Goal: Navigation & Orientation: Find specific page/section

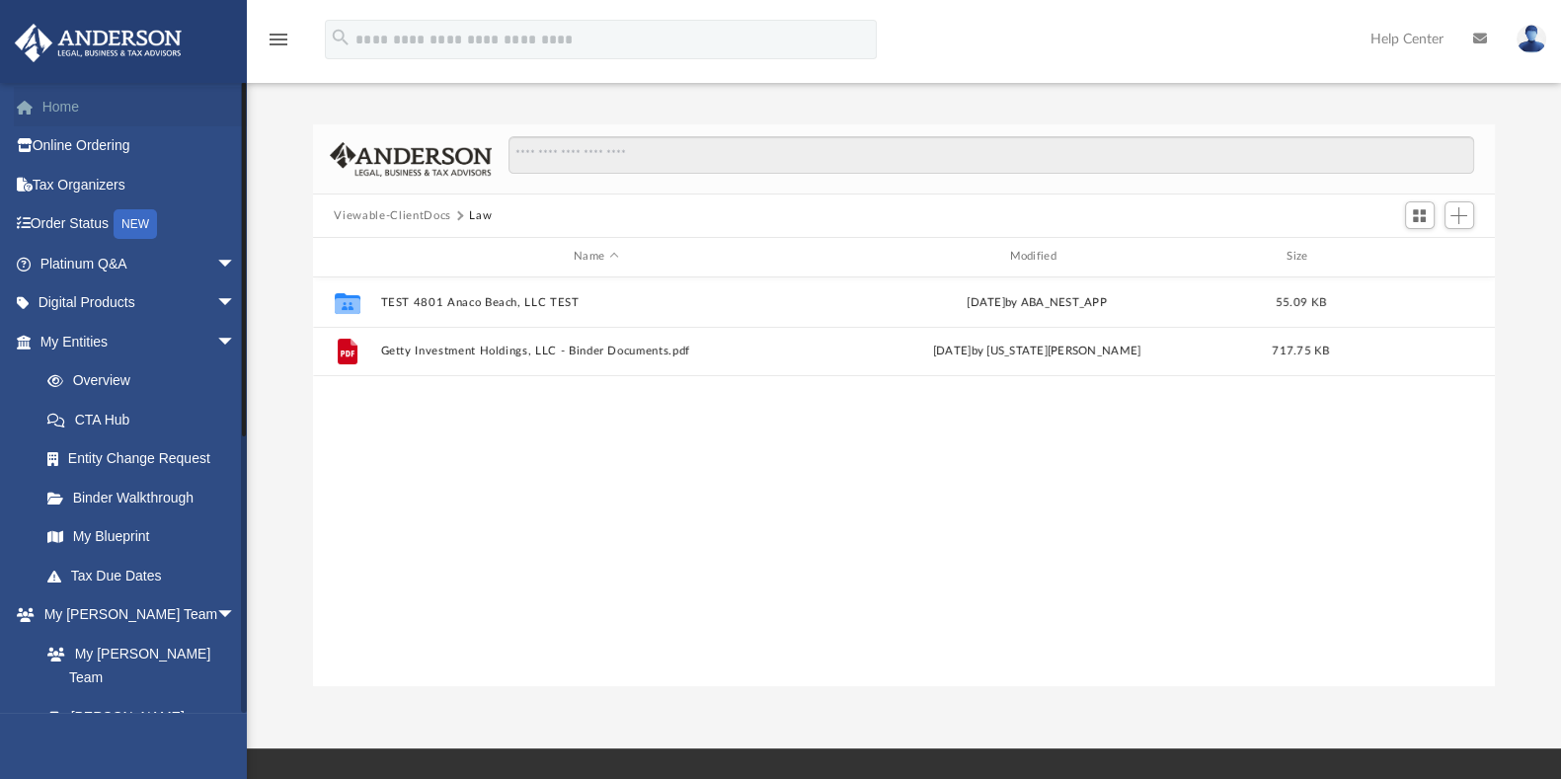
scroll to position [430, 1164]
click at [109, 110] on link "Home" at bounding box center [140, 107] width 252 height 40
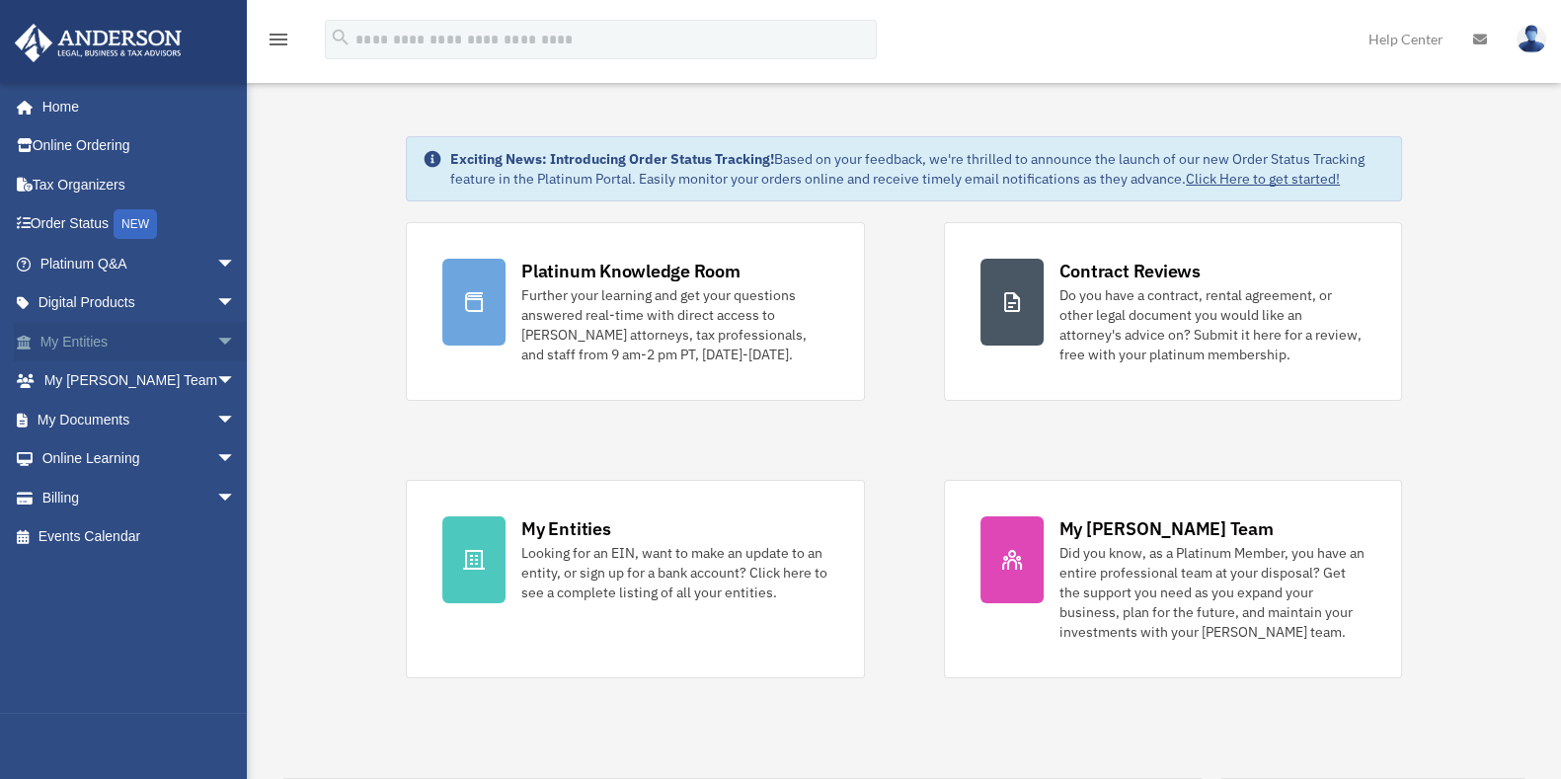
click at [216, 346] on span "arrow_drop_down" at bounding box center [236, 342] width 40 height 40
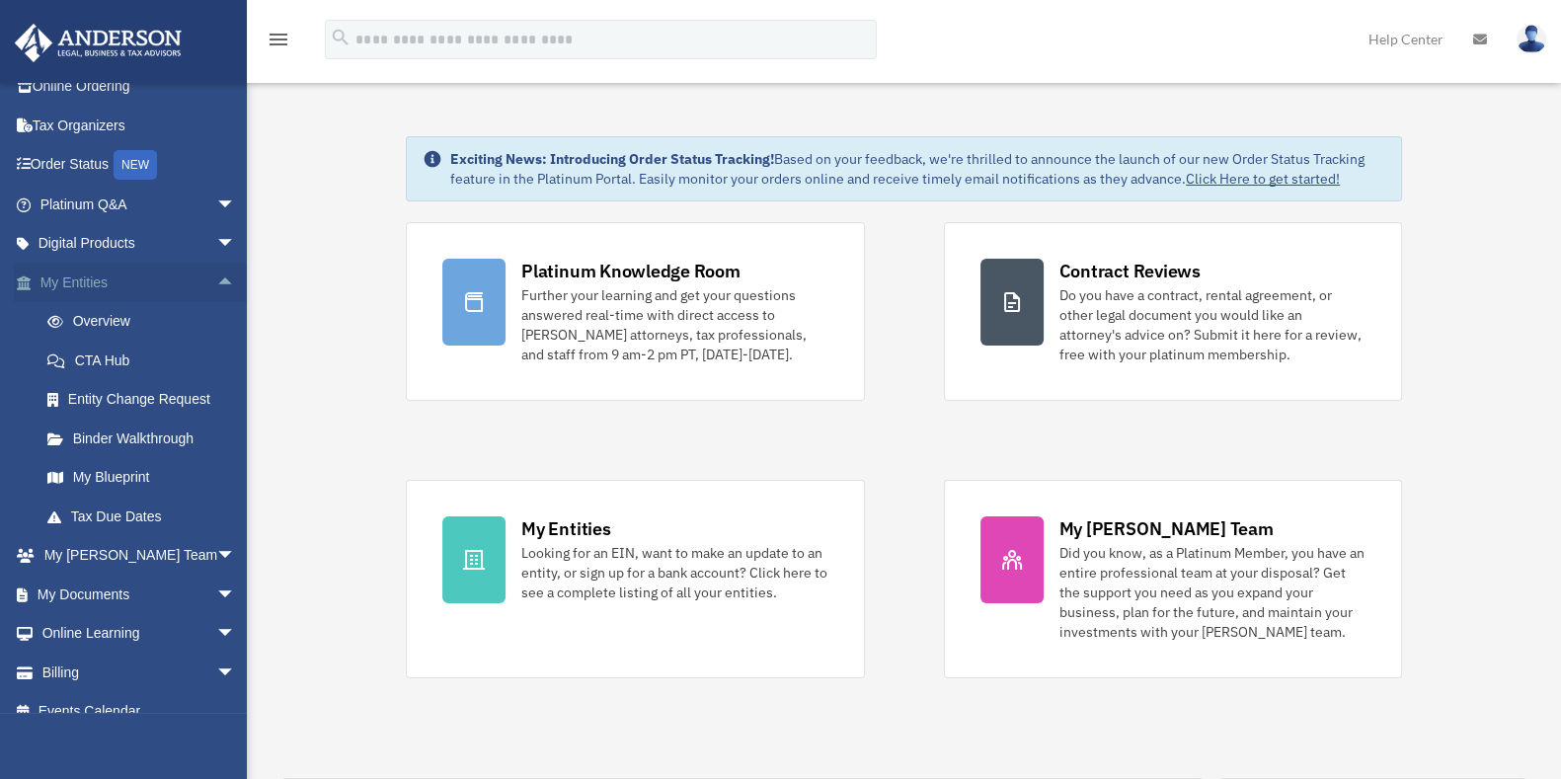
scroll to position [81, 0]
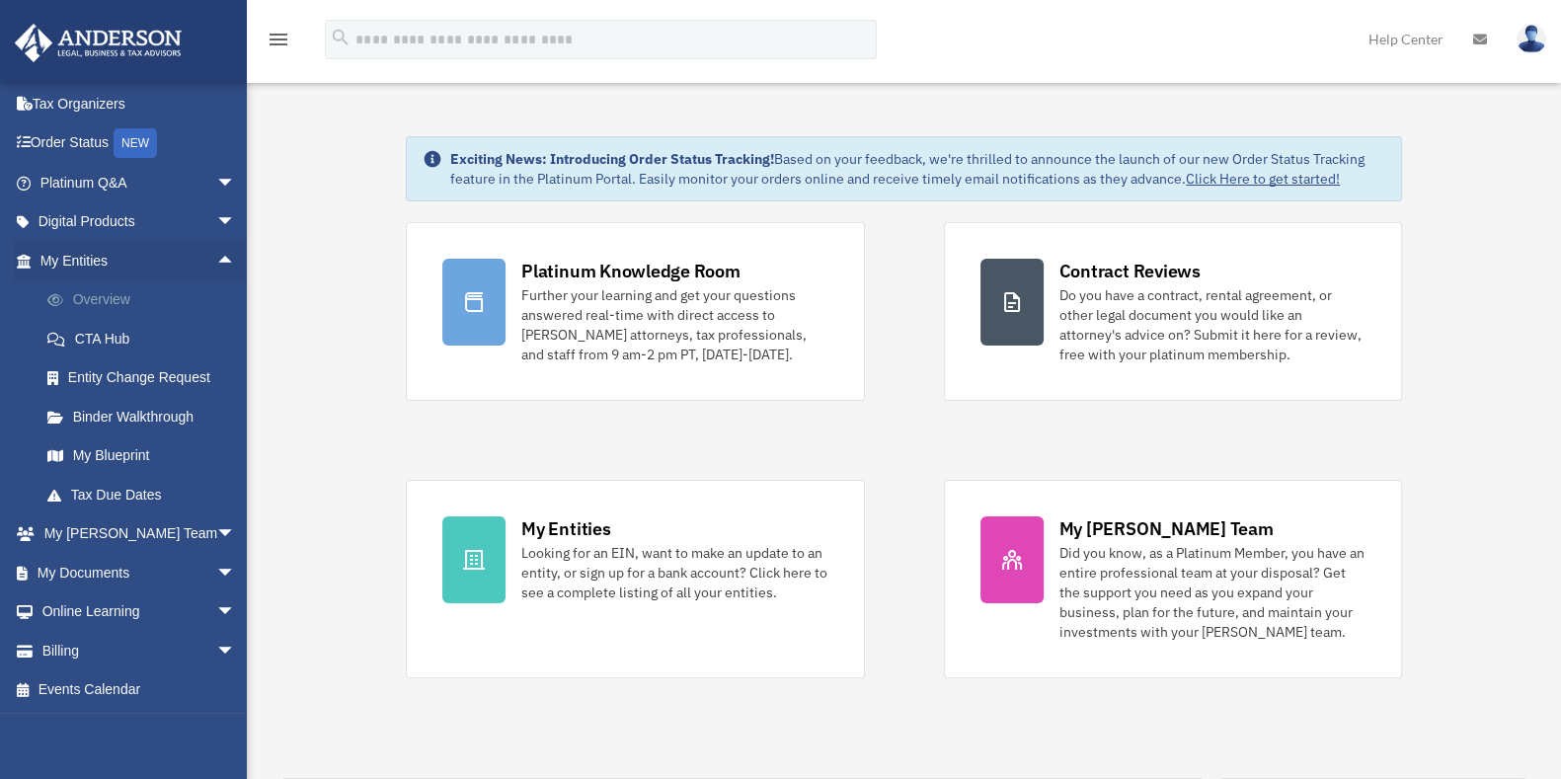
click at [103, 295] on link "Overview" at bounding box center [147, 300] width 238 height 40
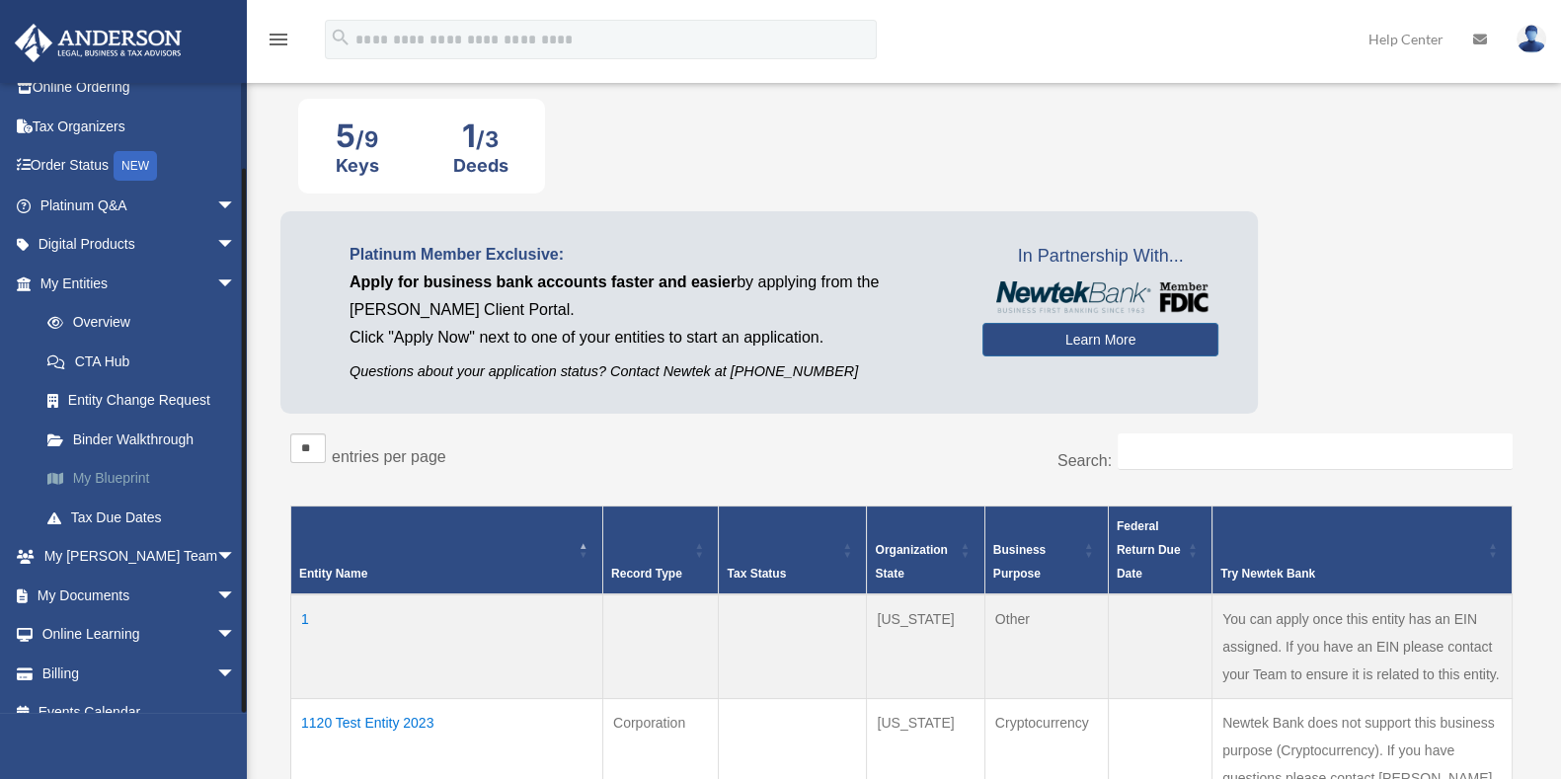
scroll to position [81, 0]
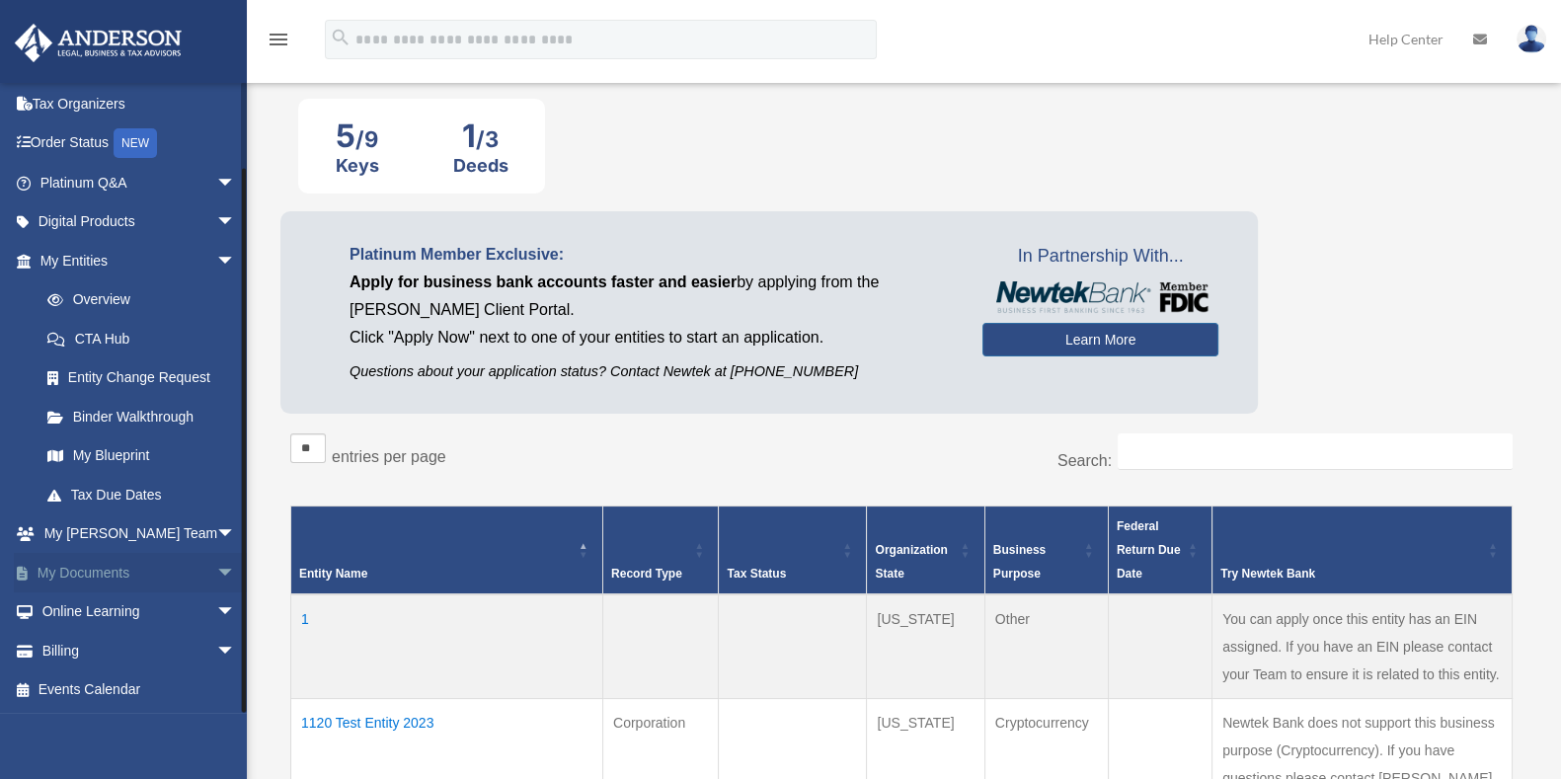
click at [217, 574] on span "arrow_drop_down" at bounding box center [236, 573] width 40 height 40
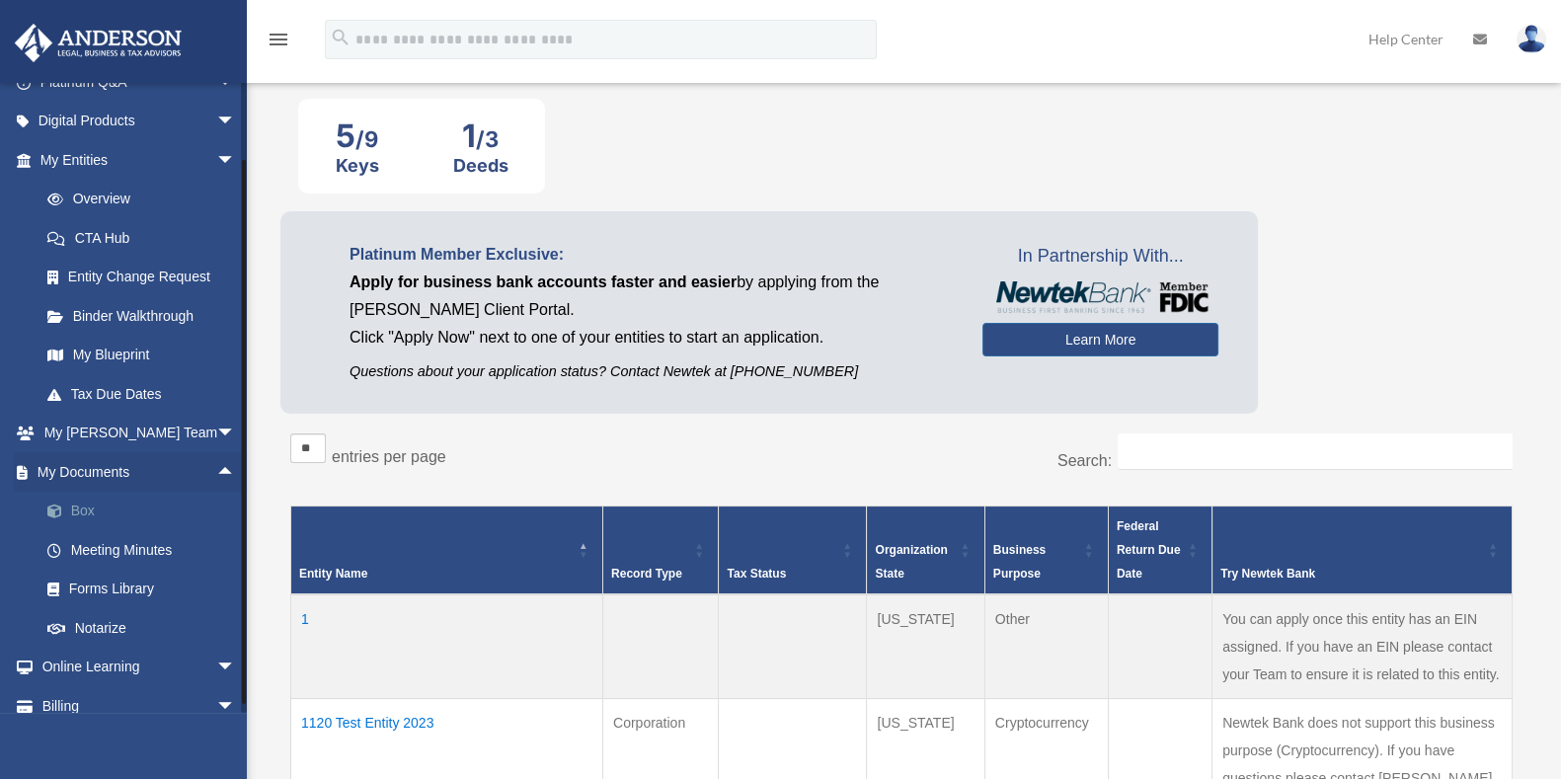
scroll to position [237, 0]
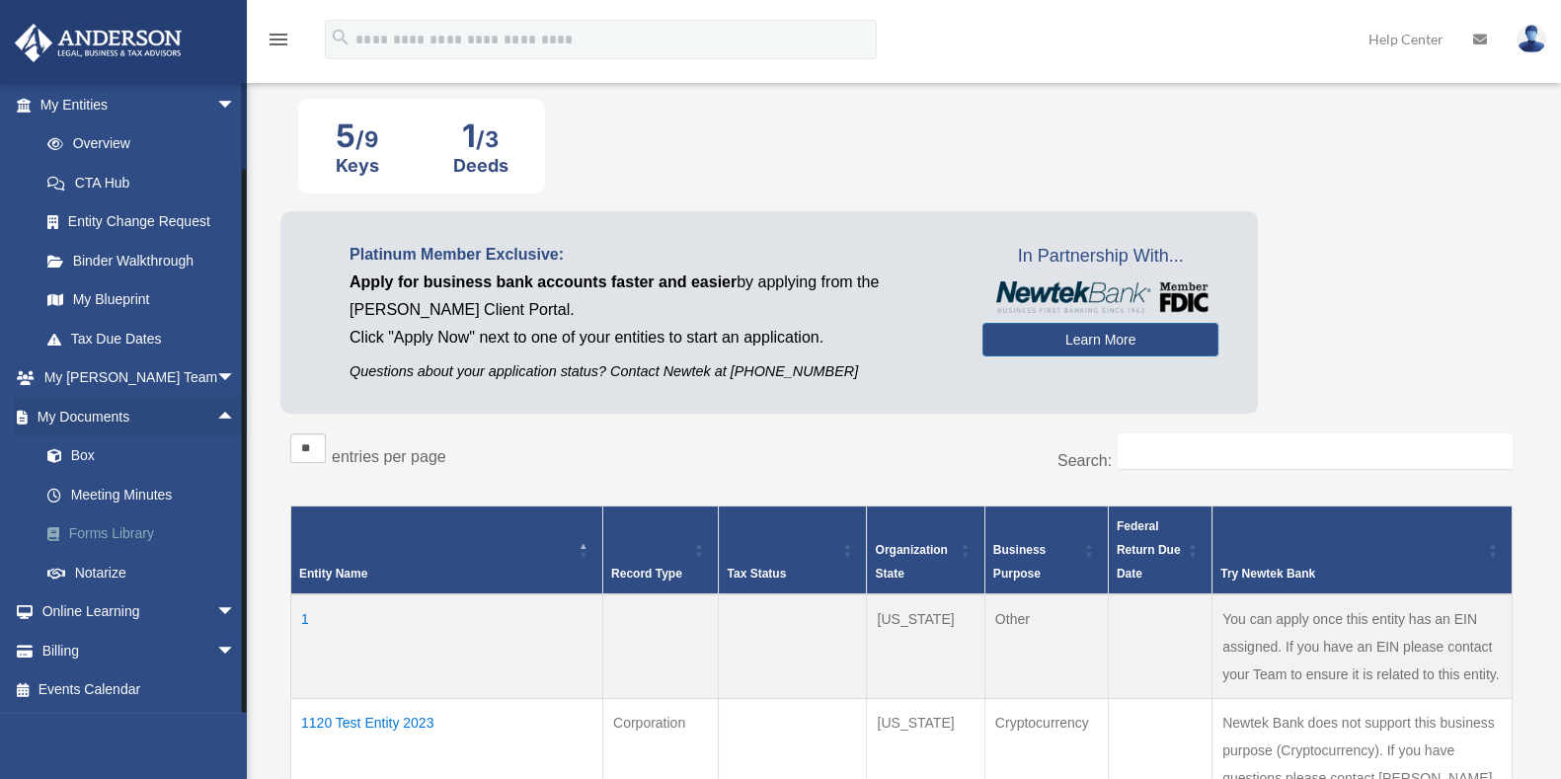
click at [128, 539] on link "Forms Library" at bounding box center [147, 535] width 238 height 40
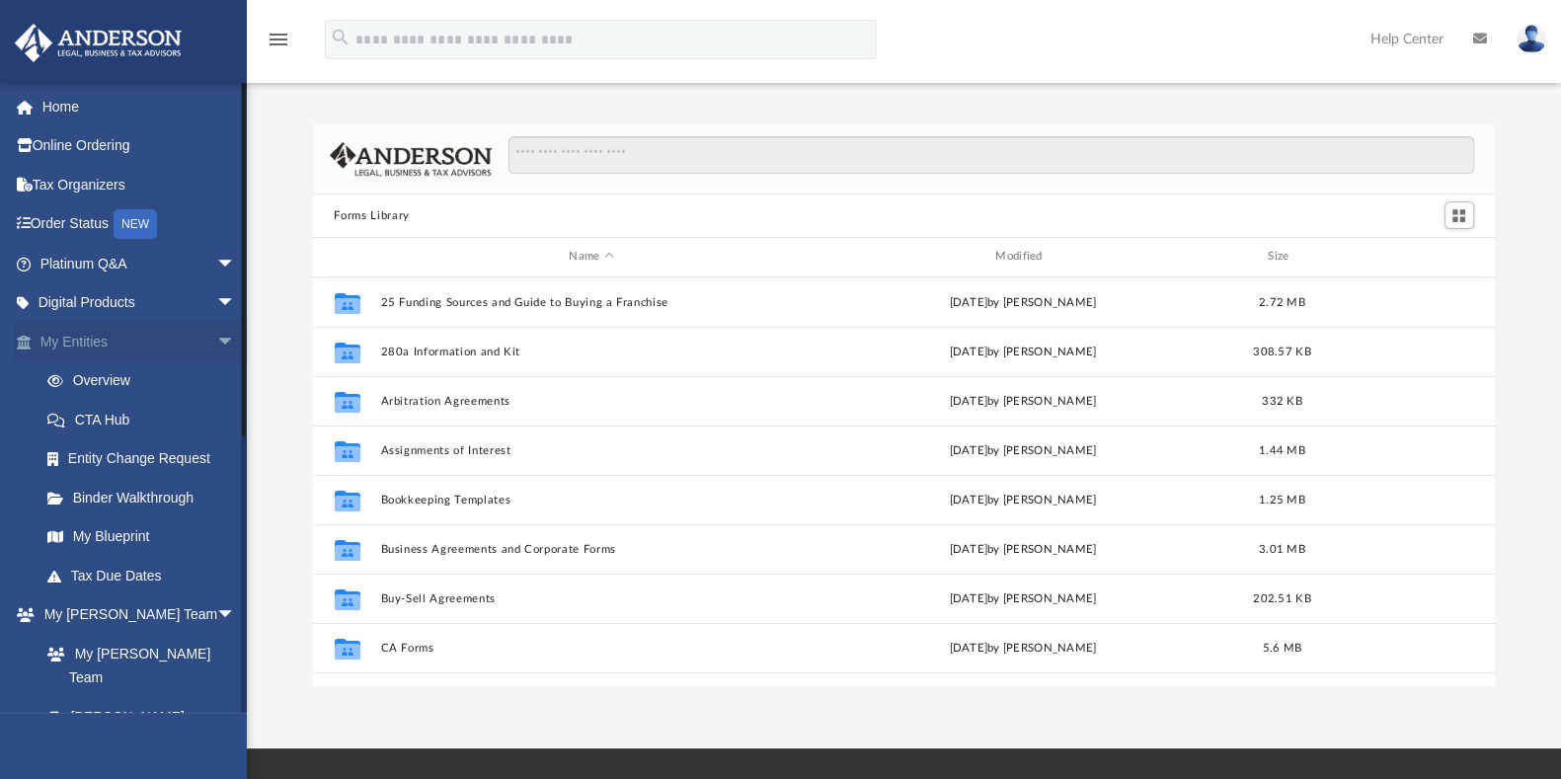
click at [216, 347] on span "arrow_drop_down" at bounding box center [236, 342] width 40 height 40
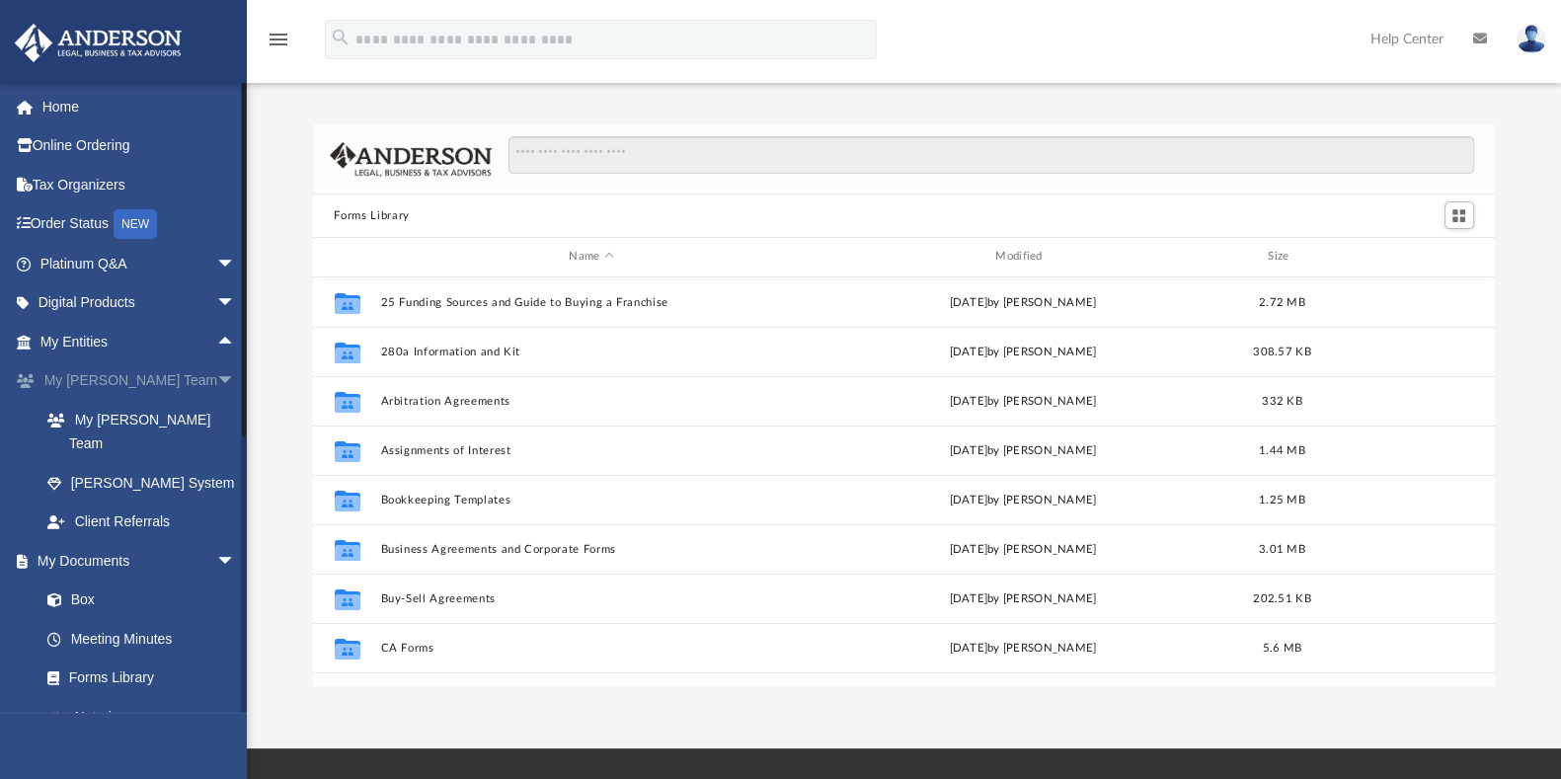
click at [216, 387] on span "arrow_drop_down" at bounding box center [236, 381] width 40 height 40
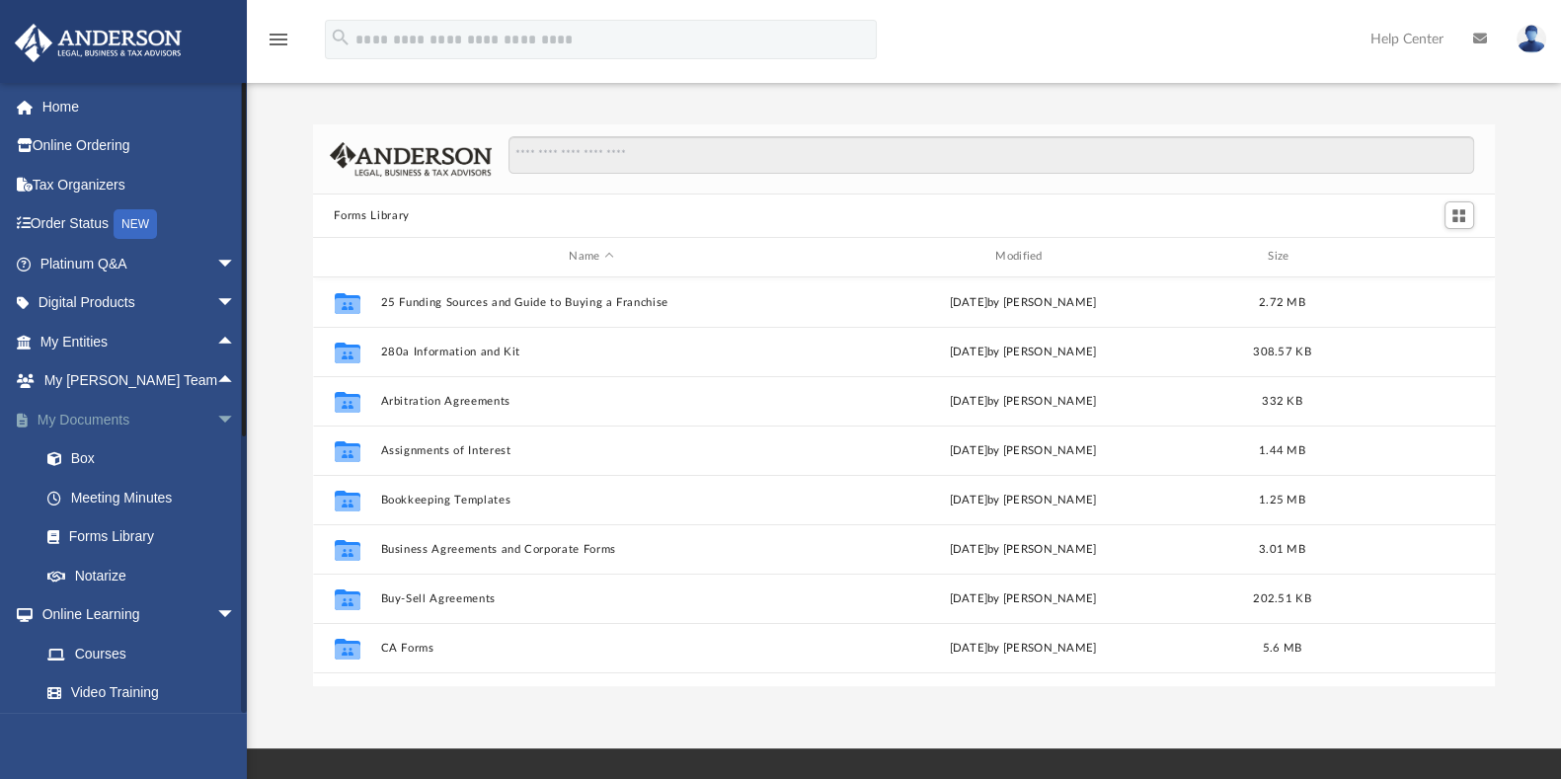
click at [216, 426] on span "arrow_drop_down" at bounding box center [236, 420] width 40 height 40
click at [216, 451] on span "arrow_drop_down" at bounding box center [236, 459] width 40 height 40
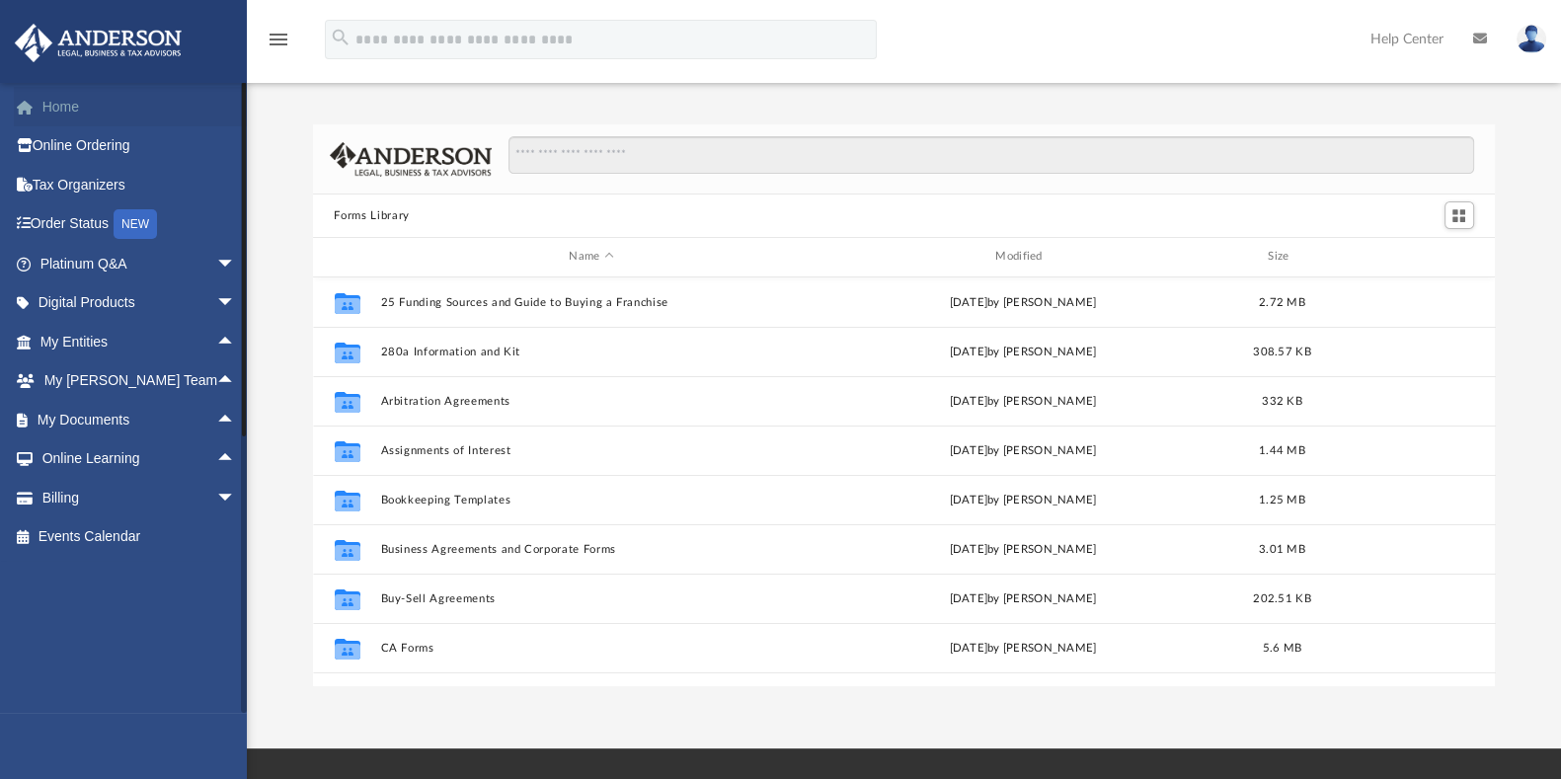
click at [76, 97] on link "Home" at bounding box center [140, 107] width 252 height 40
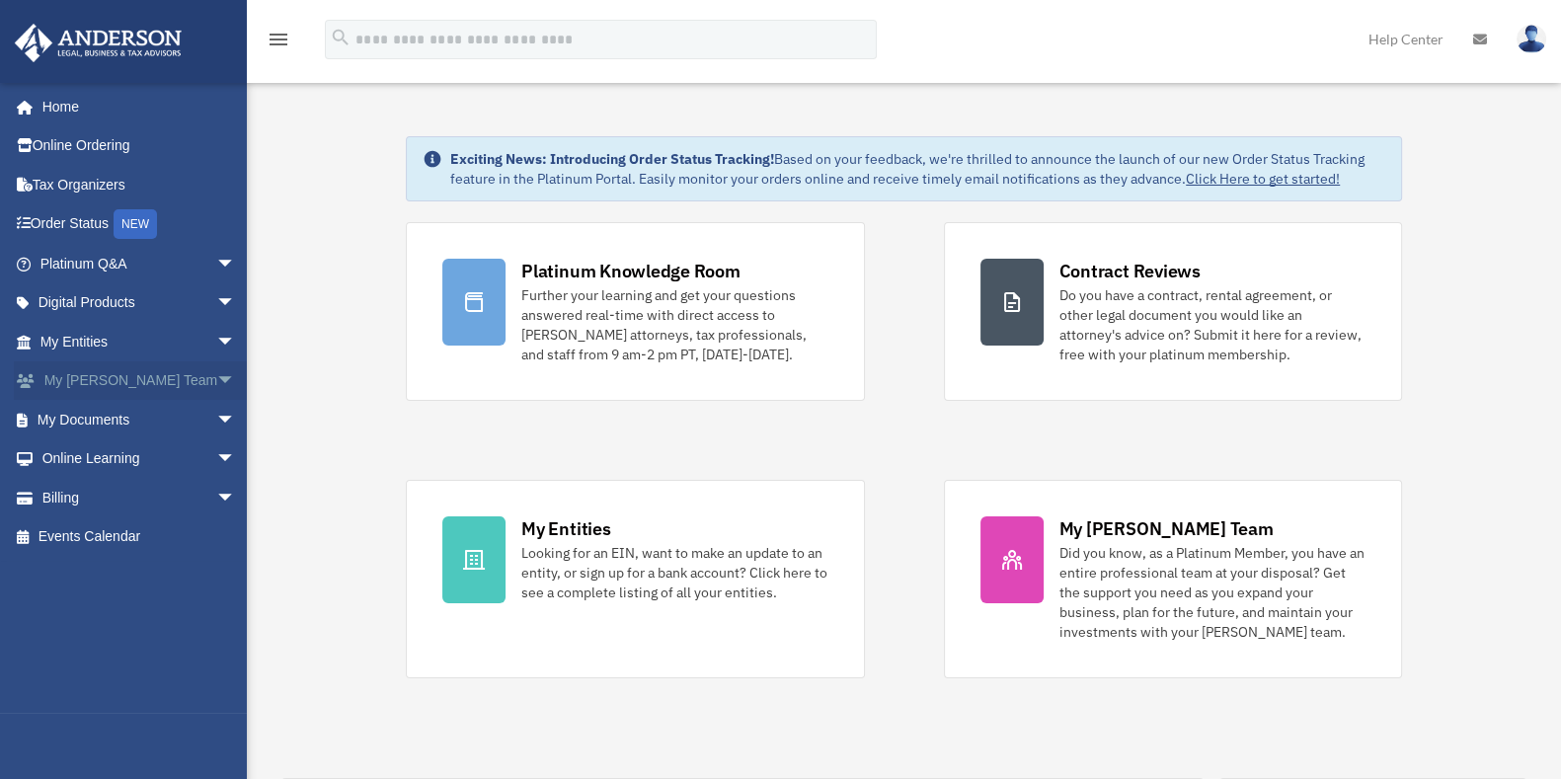
click at [216, 388] on span "arrow_drop_down" at bounding box center [236, 381] width 40 height 40
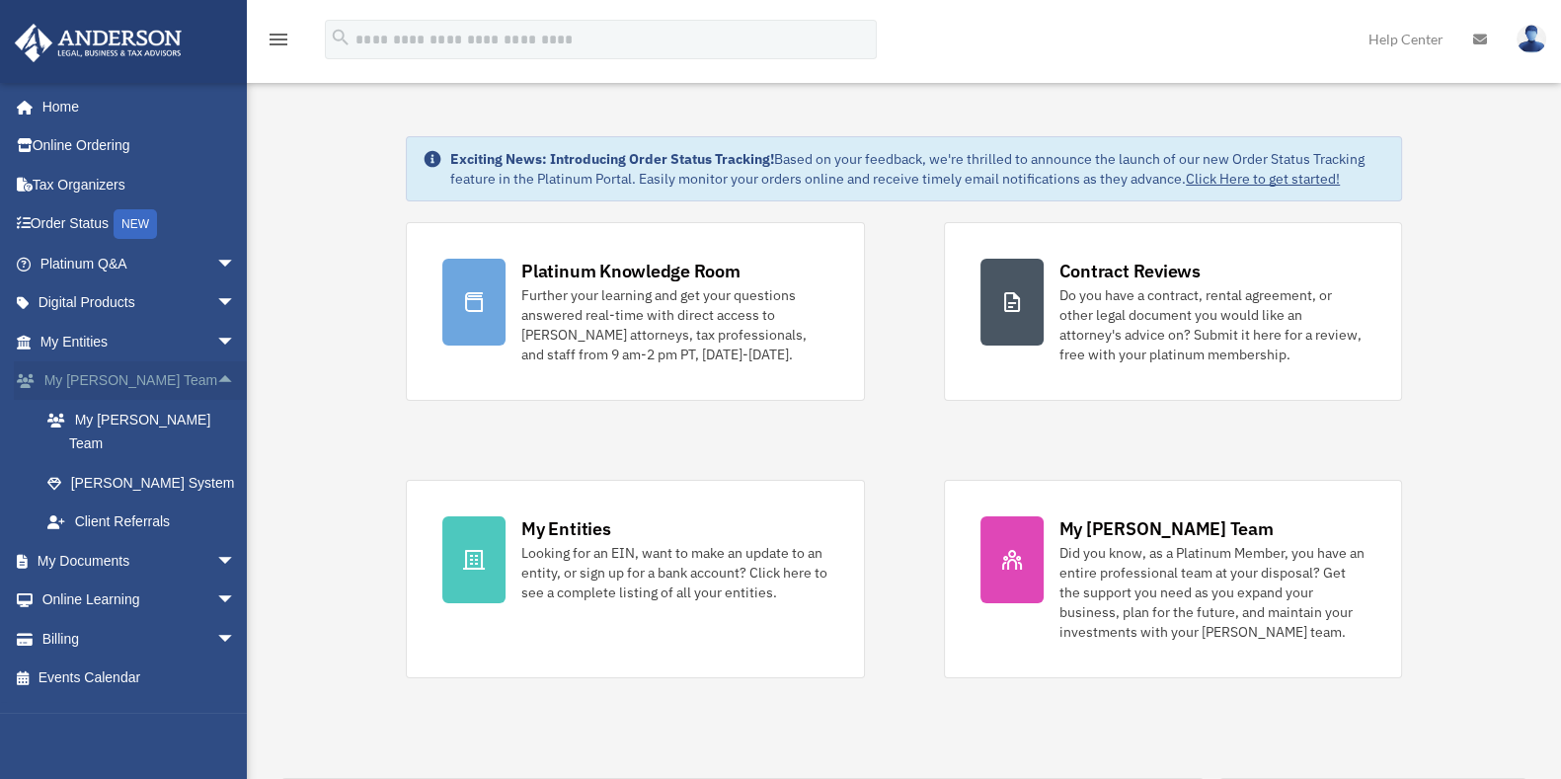
scroll to position [122, 0]
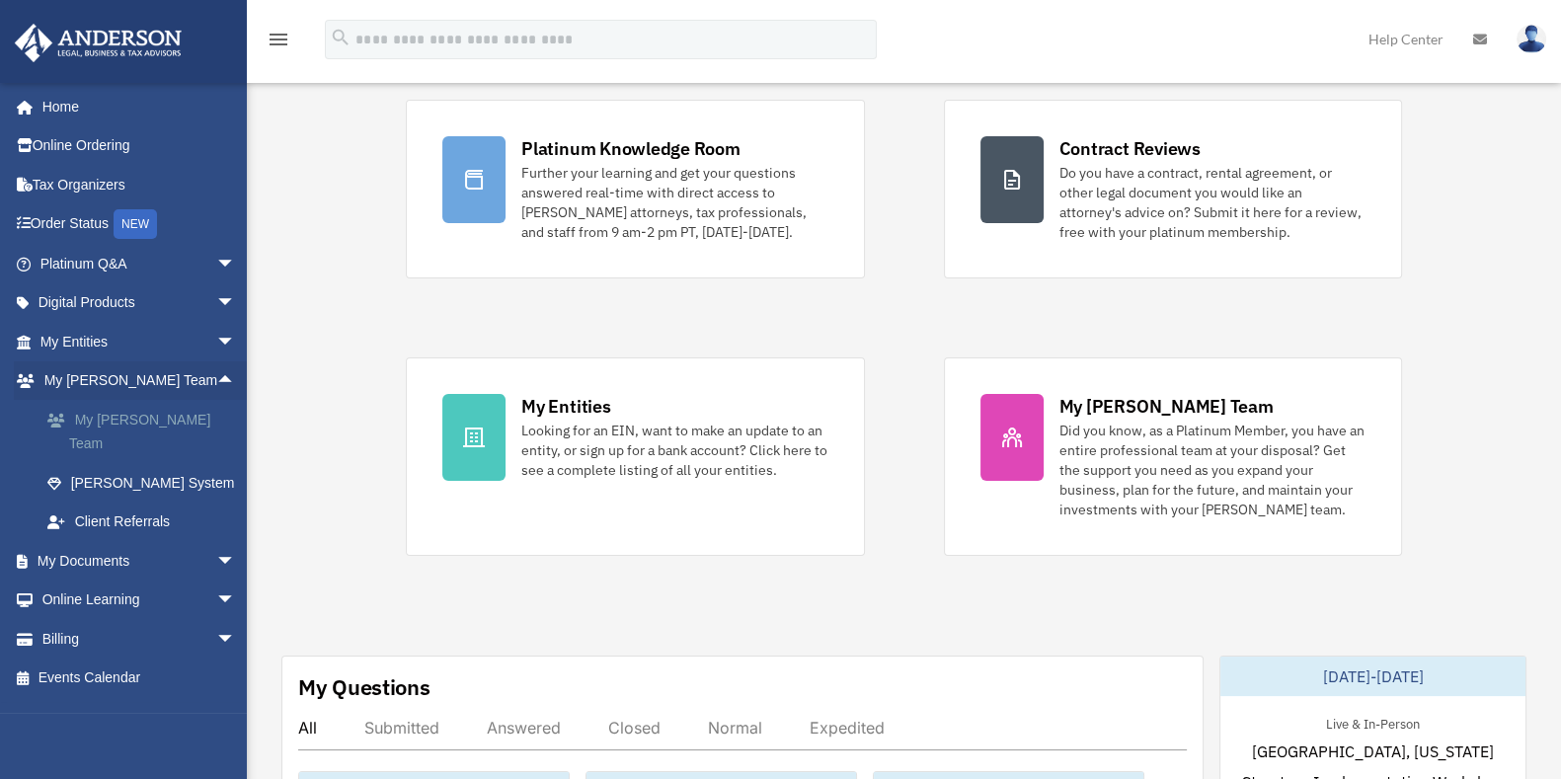
click at [149, 418] on link "My [PERSON_NAME] Team" at bounding box center [147, 431] width 238 height 63
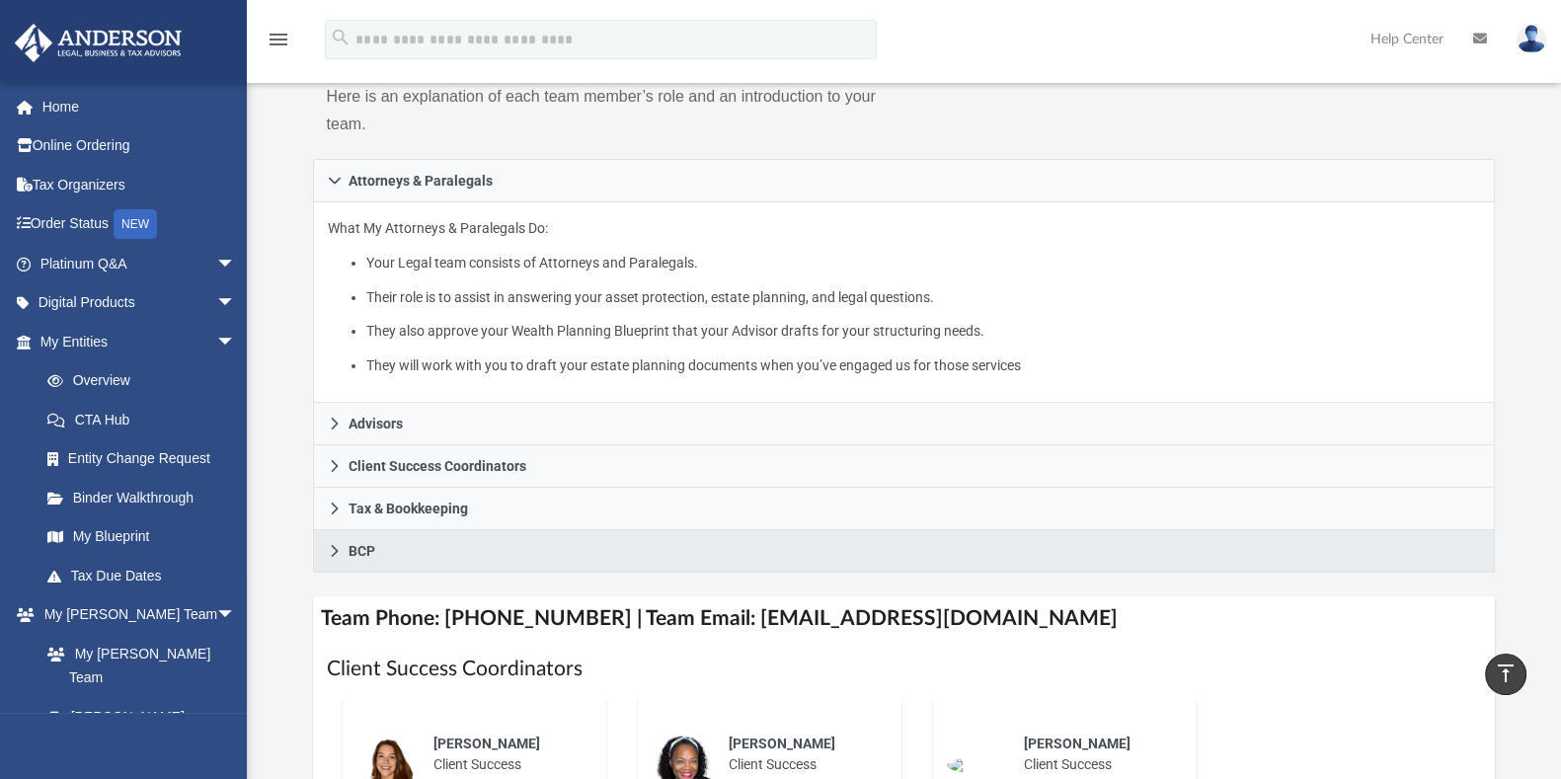
scroll to position [265, 0]
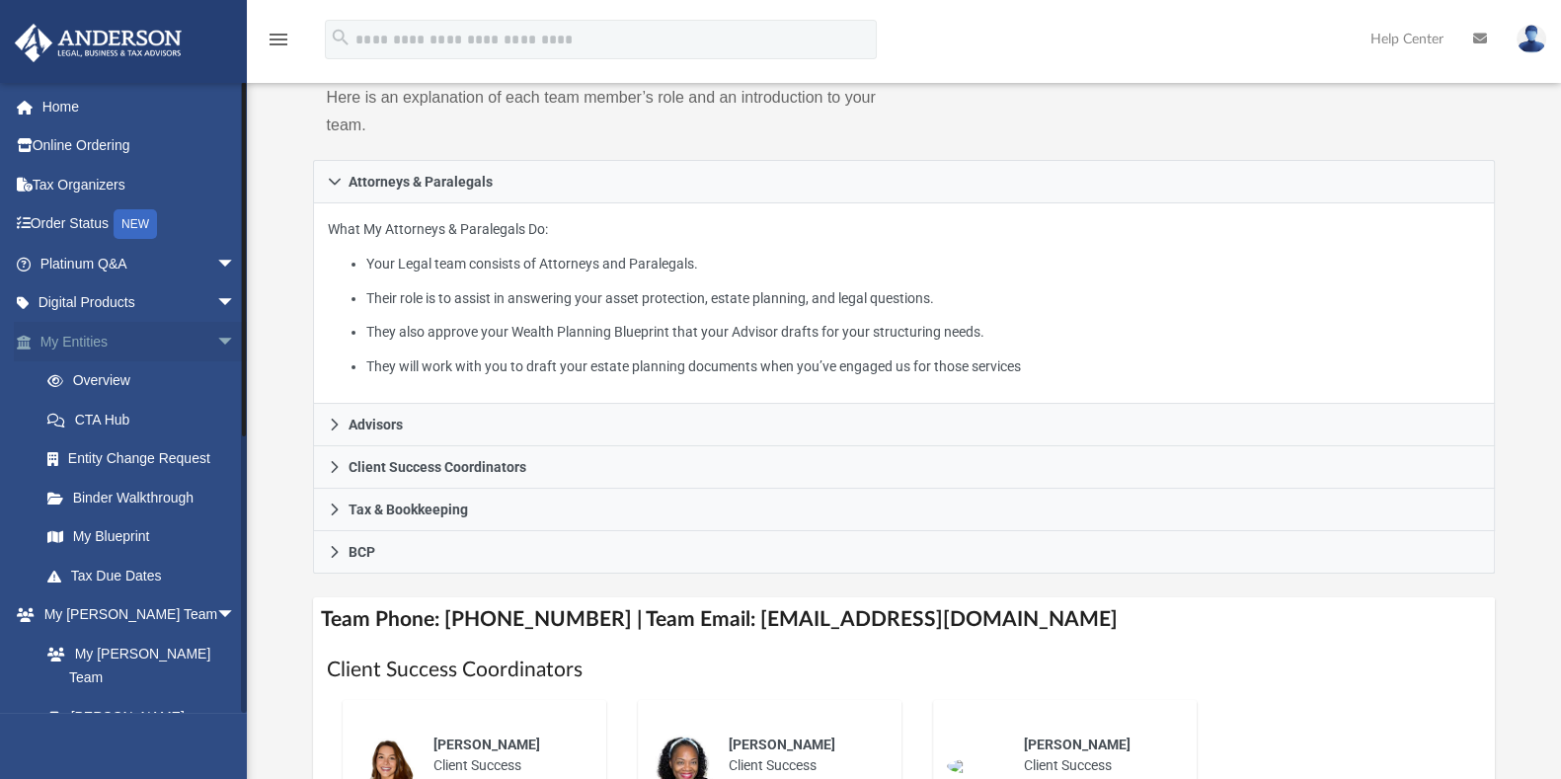
click at [219, 343] on span "arrow_drop_down" at bounding box center [236, 342] width 40 height 40
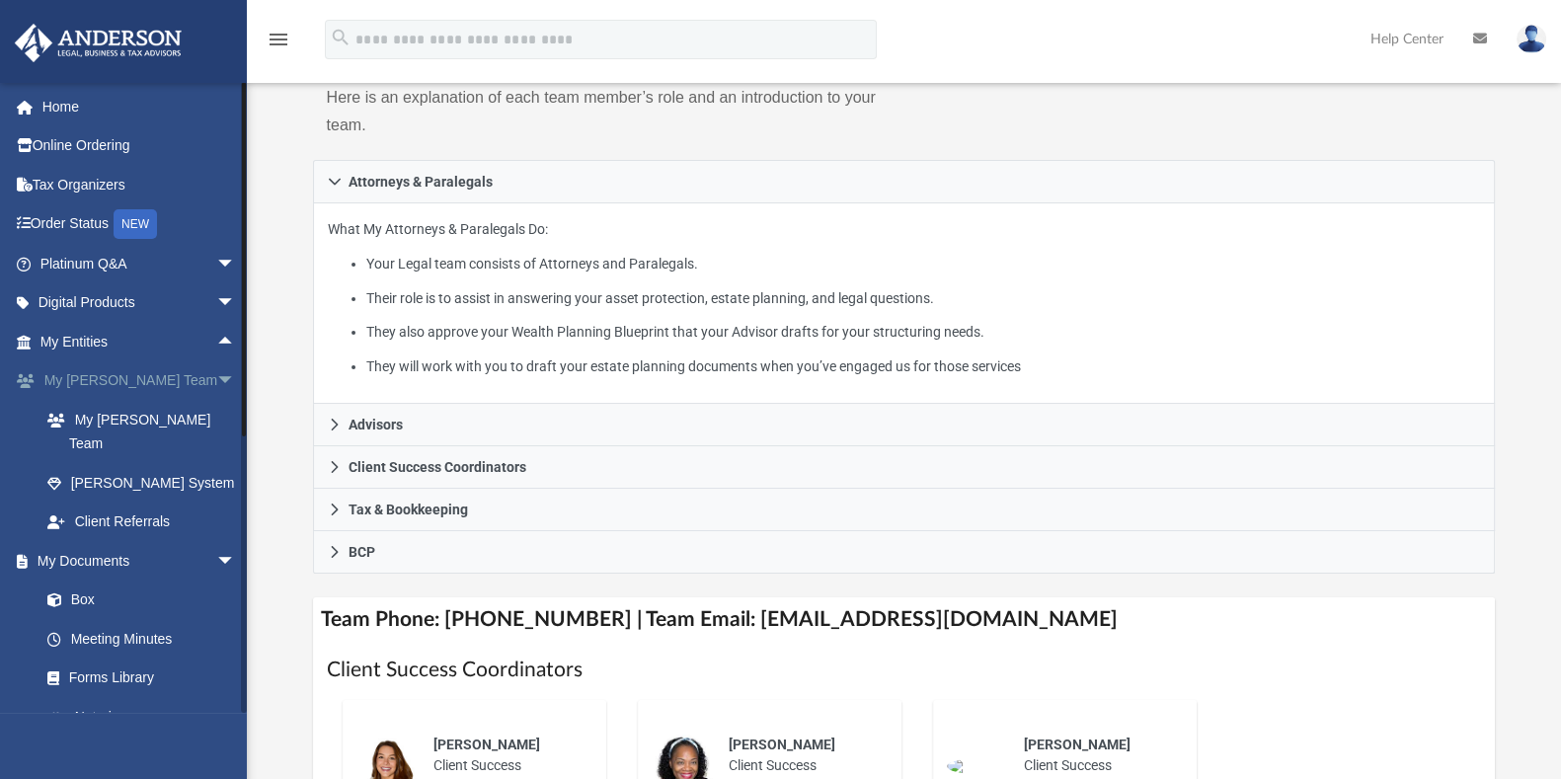
click at [216, 374] on span "arrow_drop_down" at bounding box center [236, 381] width 40 height 40
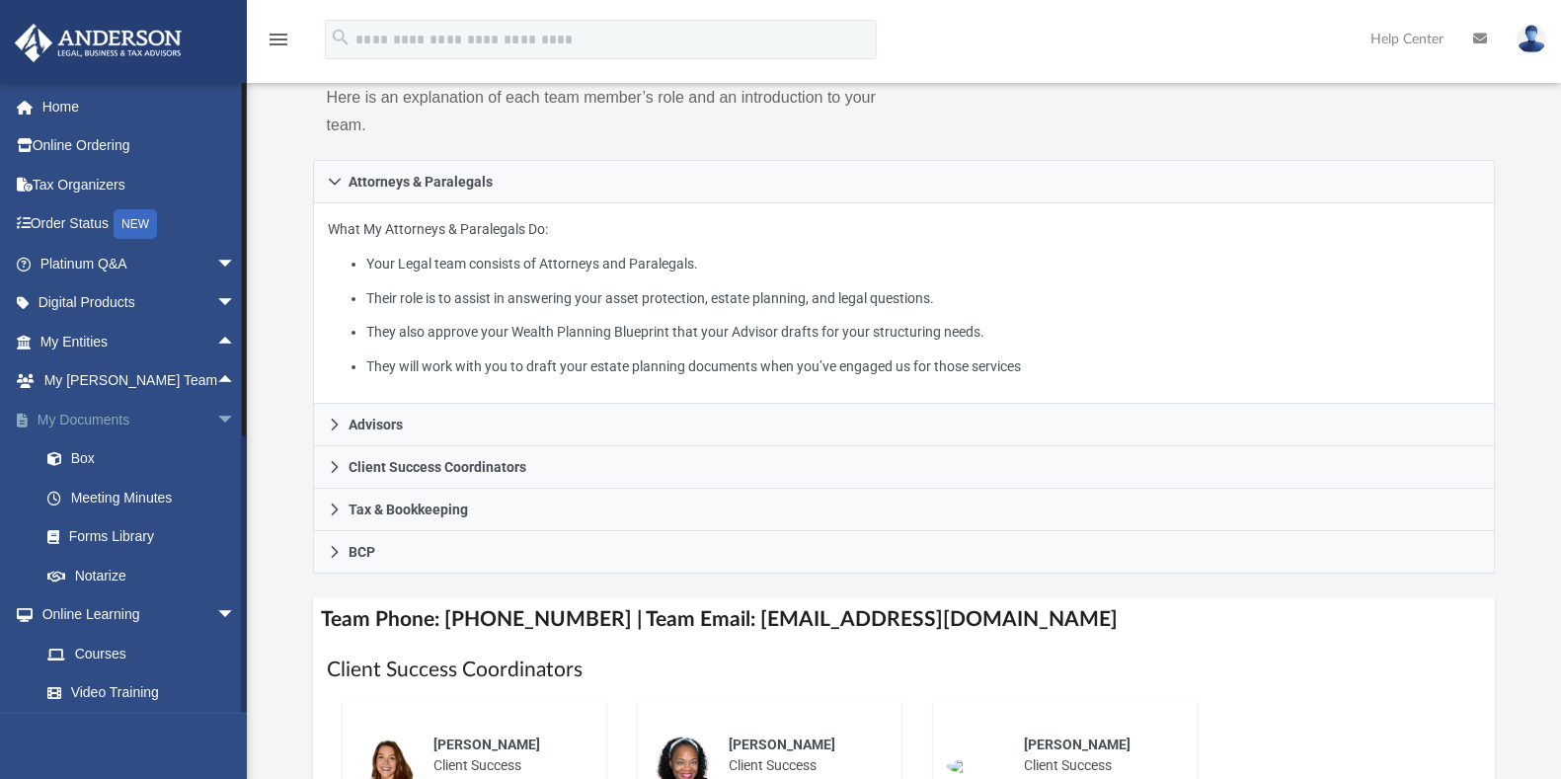
click at [216, 417] on span "arrow_drop_down" at bounding box center [236, 420] width 40 height 40
click at [216, 451] on span "arrow_drop_down" at bounding box center [236, 459] width 40 height 40
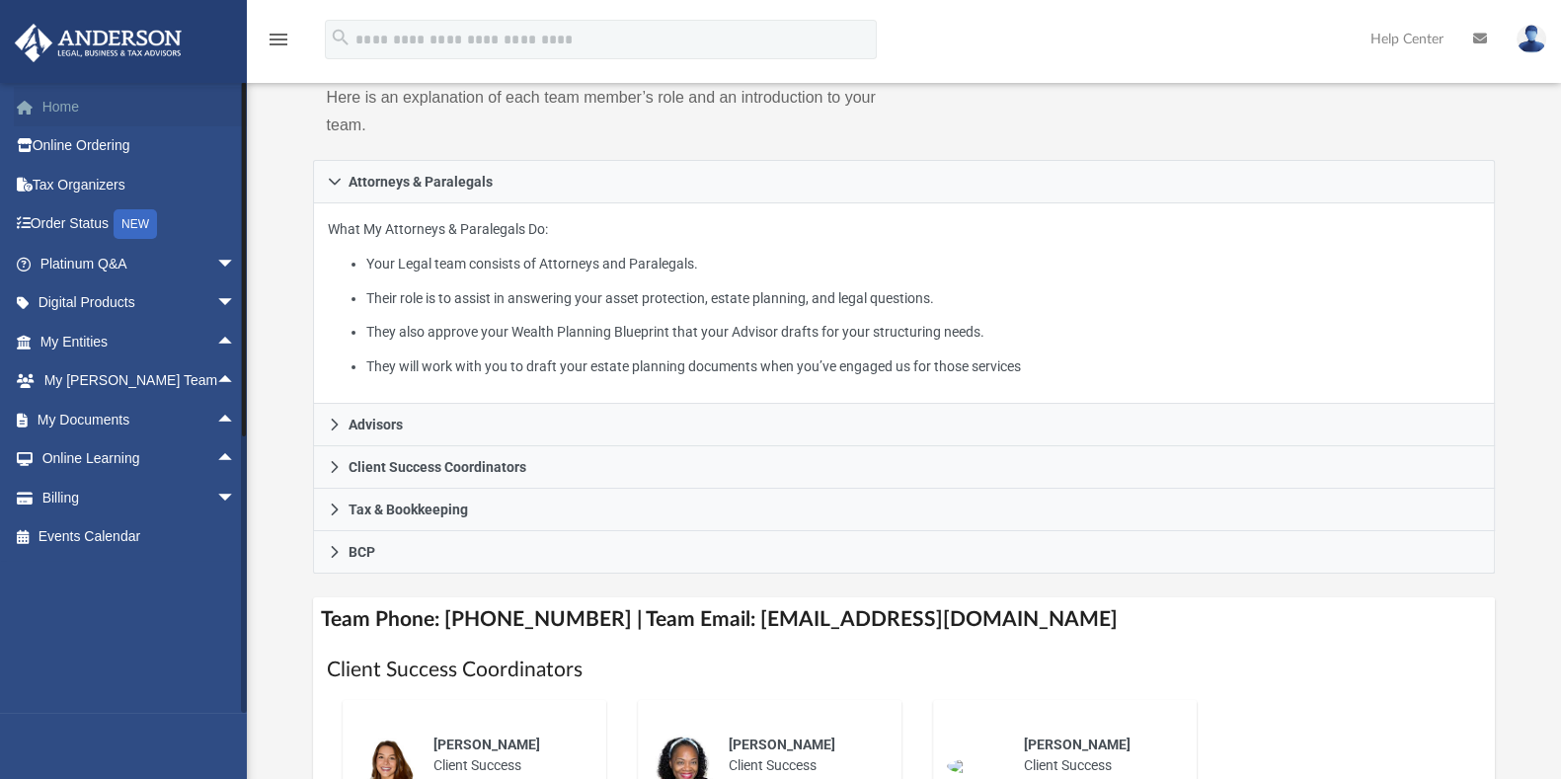
click at [112, 118] on link "Home" at bounding box center [140, 107] width 252 height 40
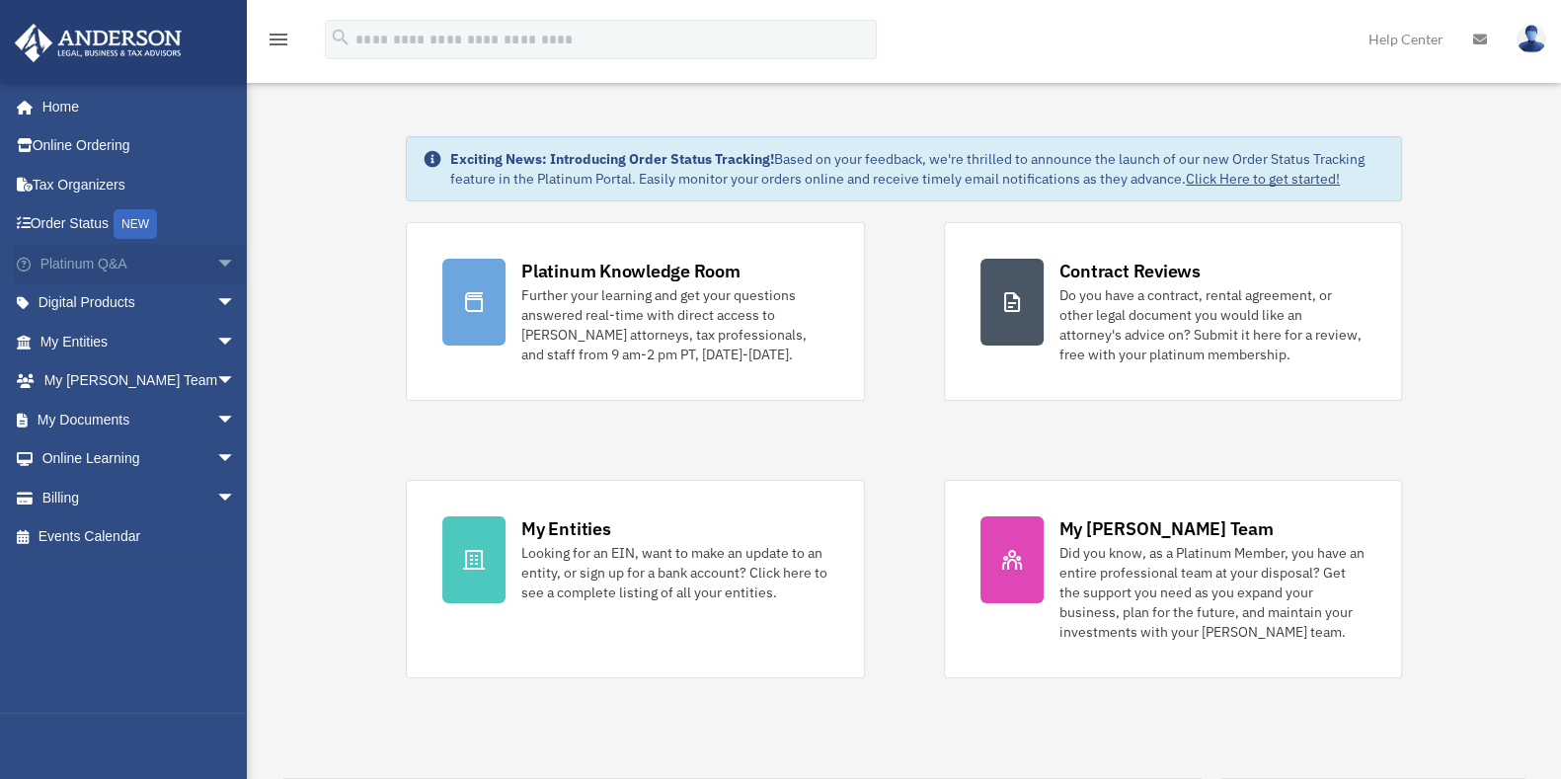
click at [69, 263] on link "Platinum Q&A arrow_drop_down" at bounding box center [140, 264] width 252 height 40
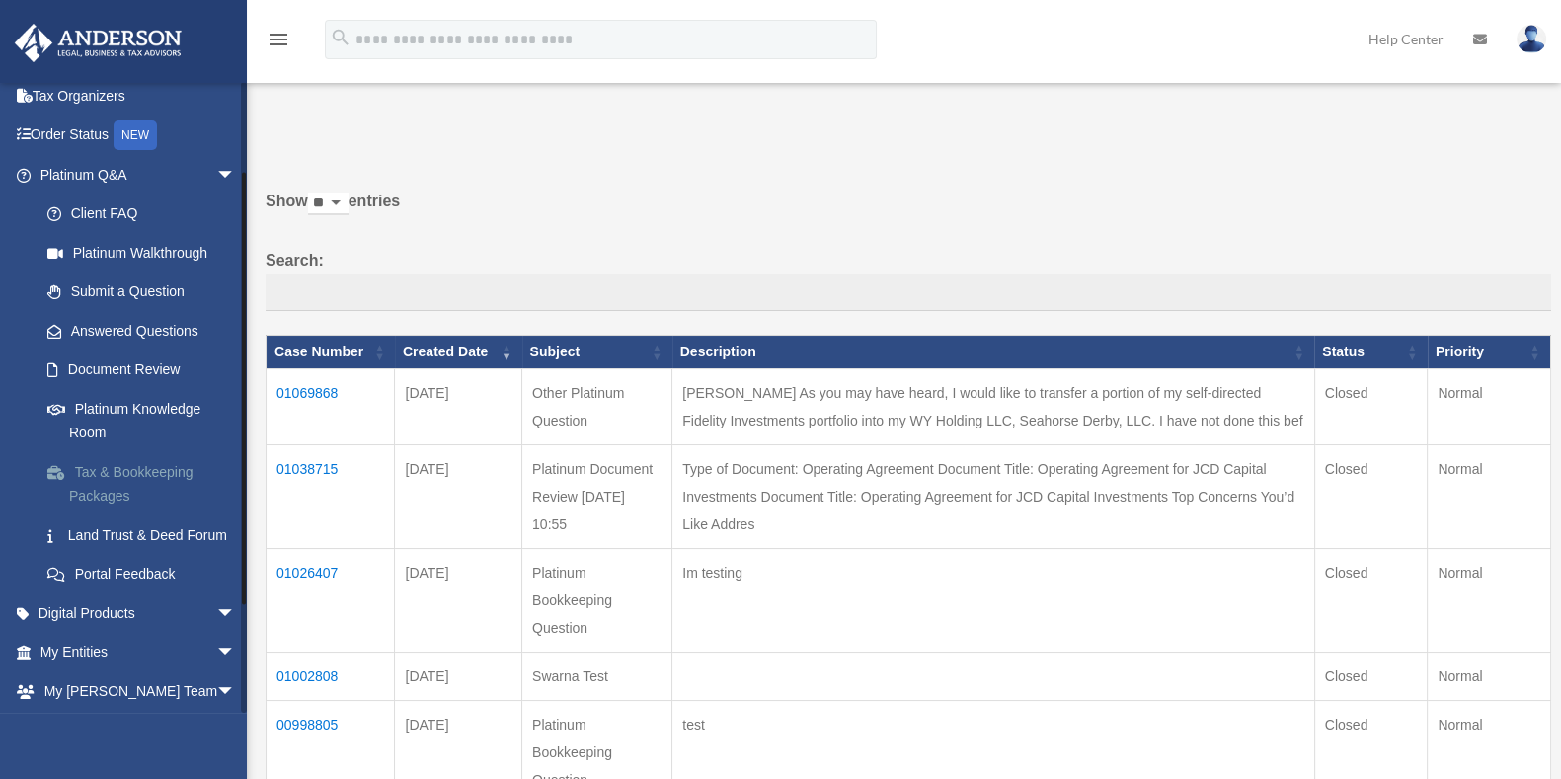
scroll to position [122, 0]
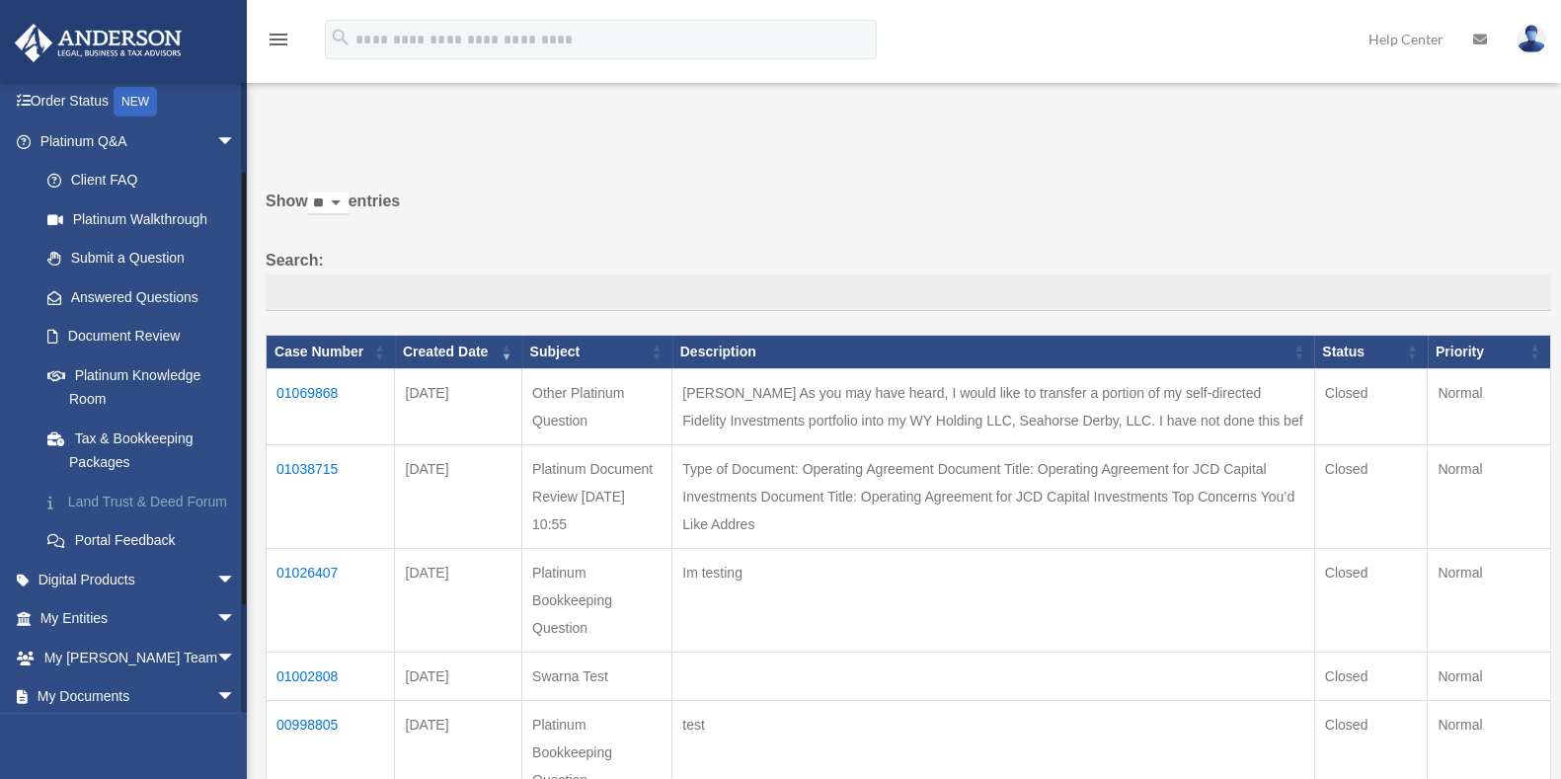
click at [143, 503] on link "Land Trust & Deed Forum" at bounding box center [147, 502] width 238 height 40
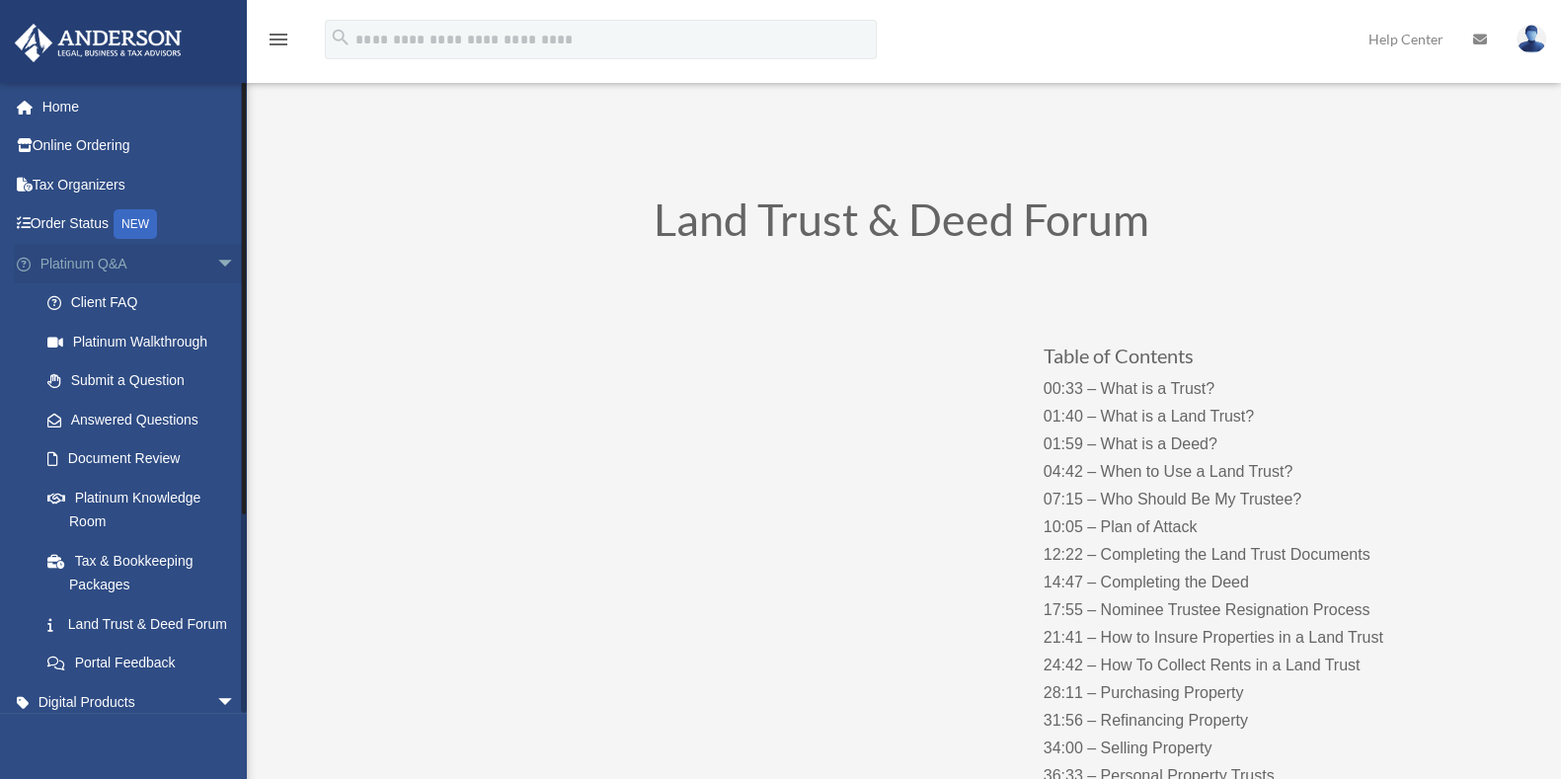
click at [216, 261] on span "arrow_drop_down" at bounding box center [236, 264] width 40 height 40
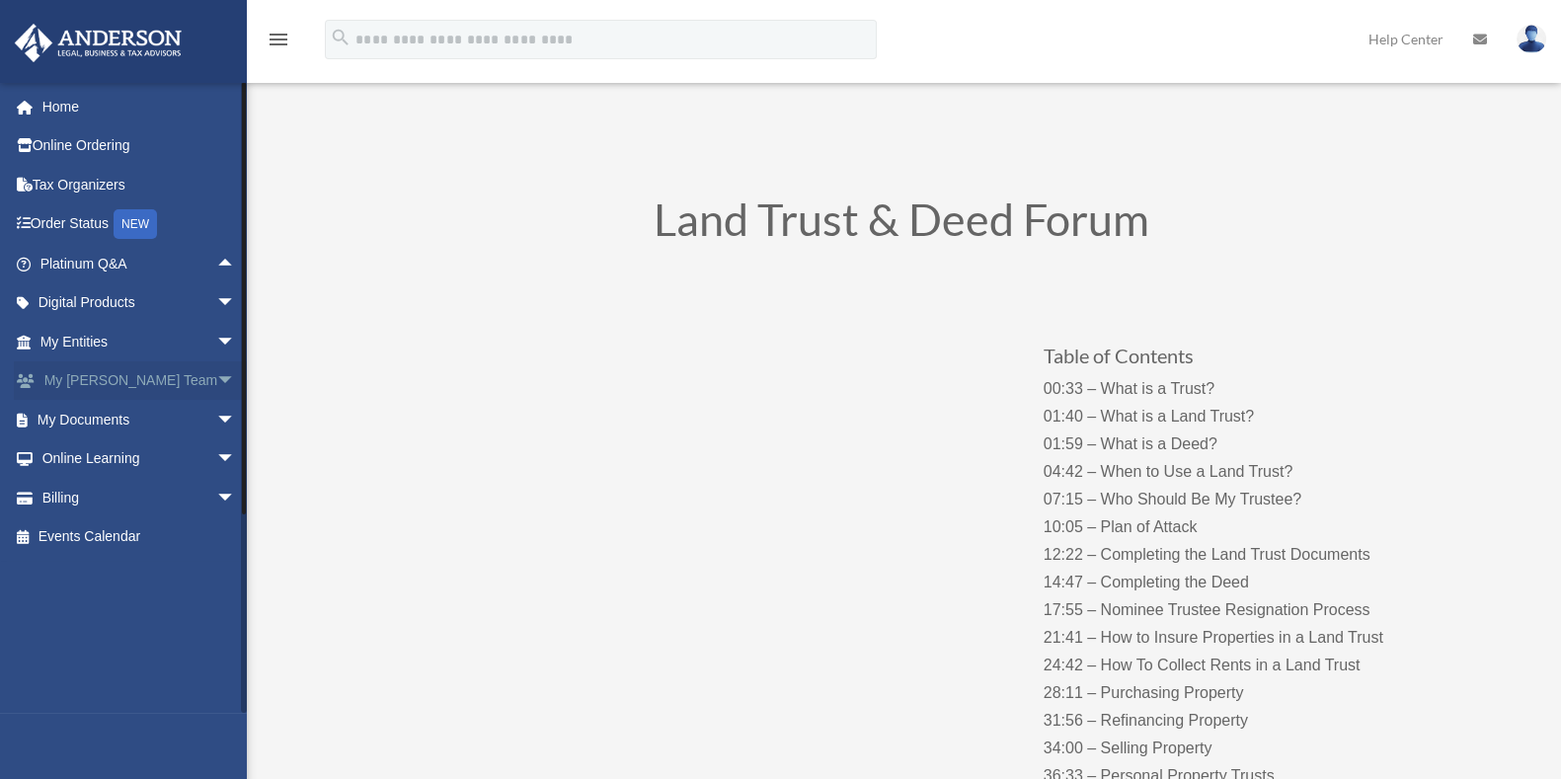
click at [216, 384] on span "arrow_drop_down" at bounding box center [236, 381] width 40 height 40
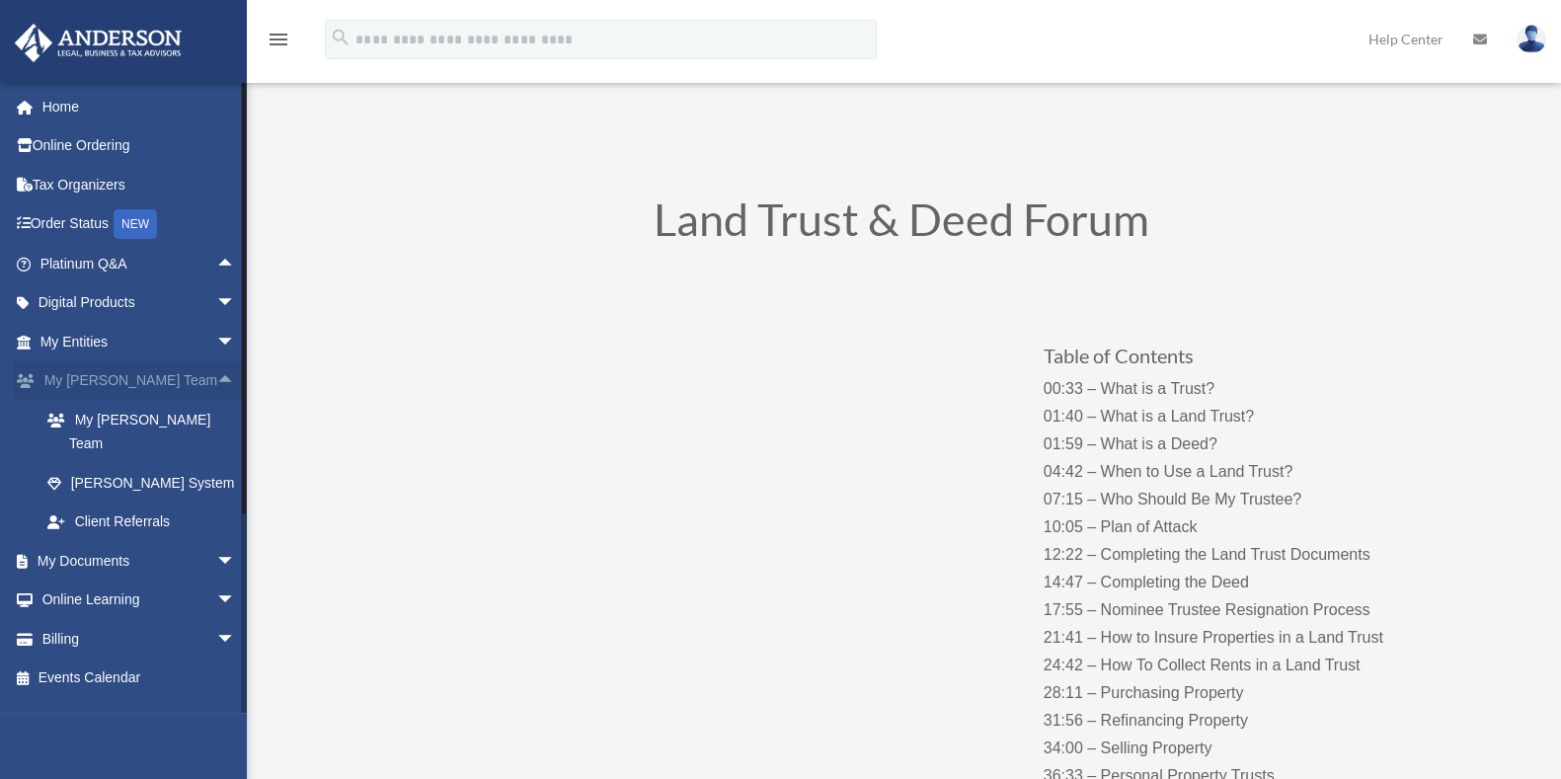
click at [216, 375] on span "arrow_drop_up" at bounding box center [236, 381] width 40 height 40
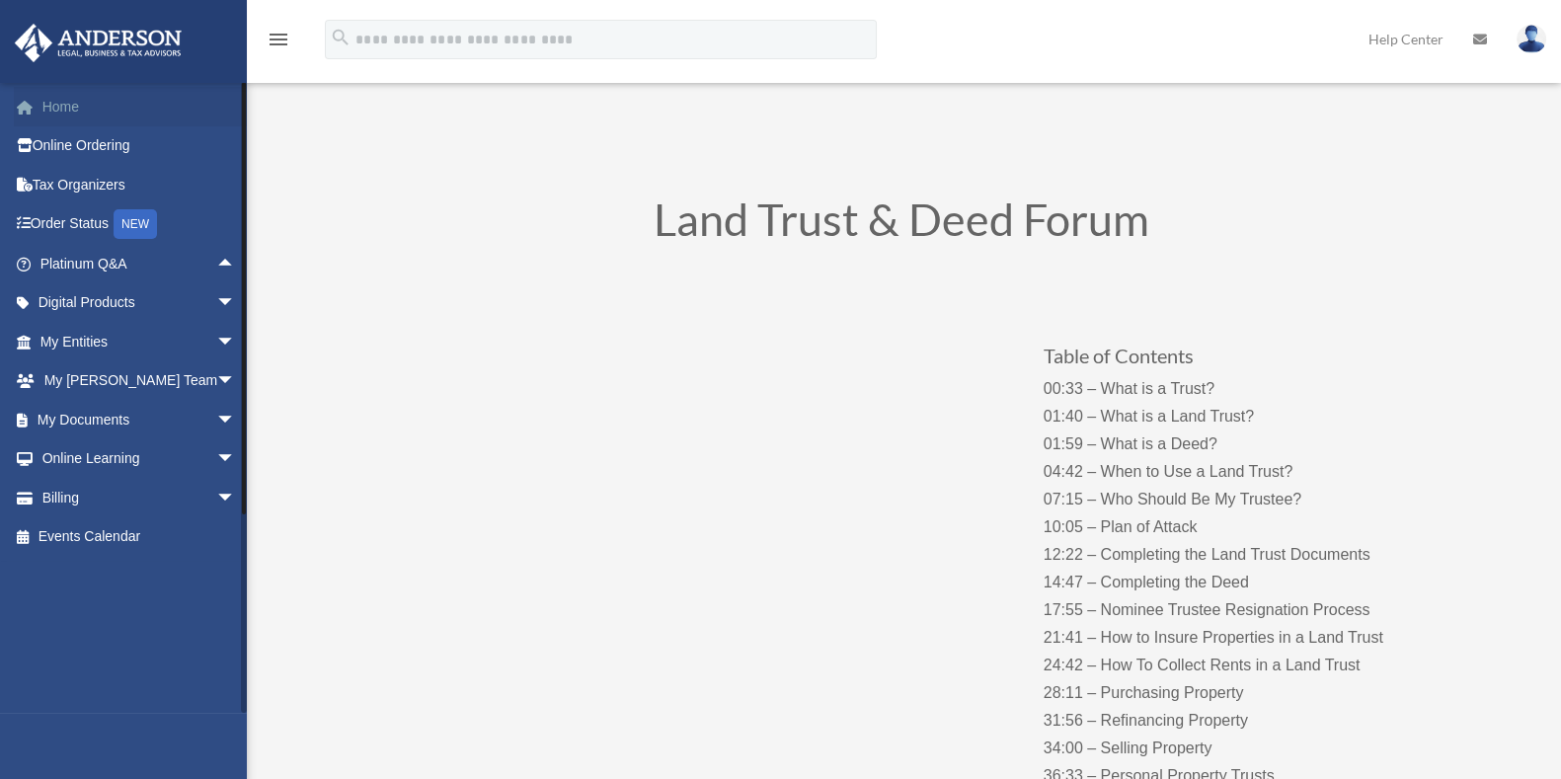
click at [123, 100] on link "Home" at bounding box center [140, 107] width 252 height 40
